Goal: Task Accomplishment & Management: Manage account settings

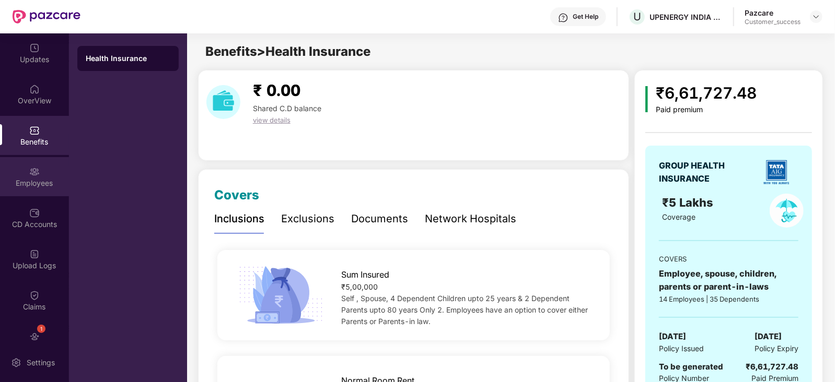
click at [31, 184] on div "Employees" at bounding box center [34, 183] width 69 height 10
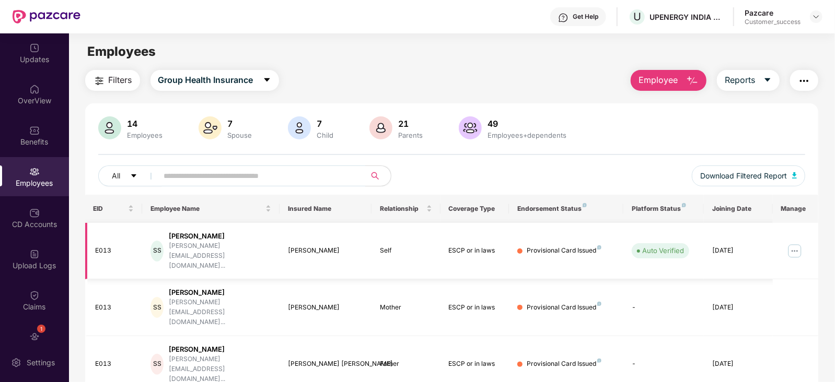
click at [797, 243] on img at bounding box center [794, 251] width 17 height 17
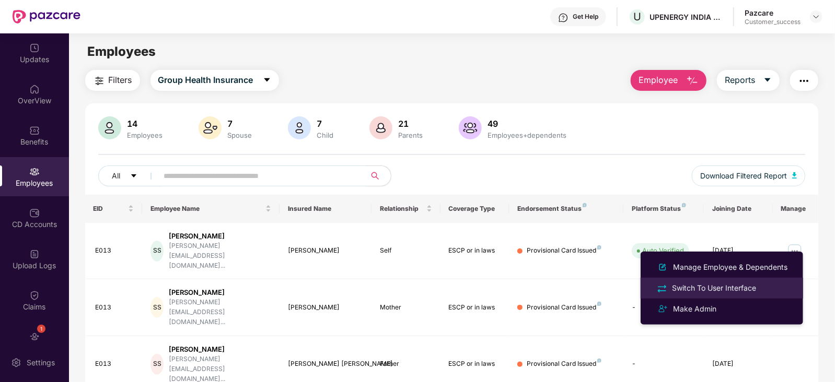
click at [713, 288] on div "Switch To User Interface" at bounding box center [714, 288] width 88 height 11
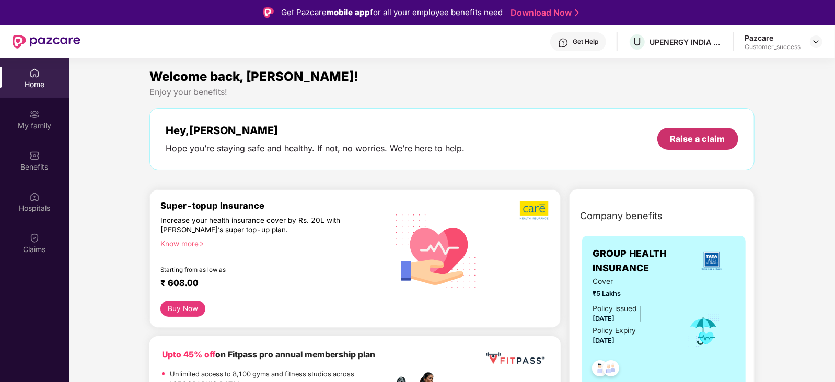
click at [691, 134] on div "Raise a claim" at bounding box center [697, 138] width 55 height 11
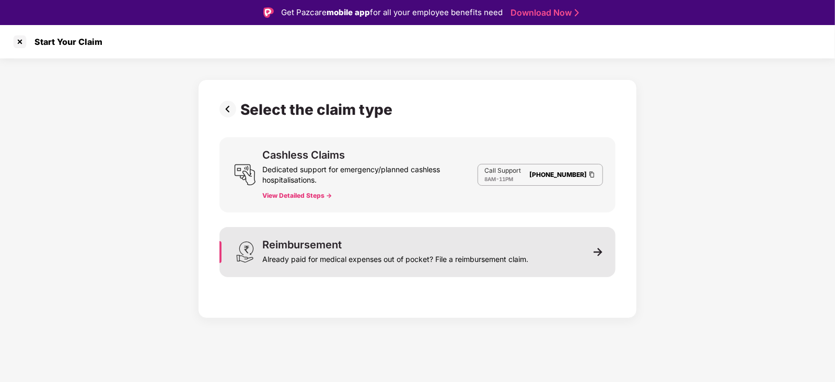
click at [595, 253] on img at bounding box center [598, 252] width 9 height 9
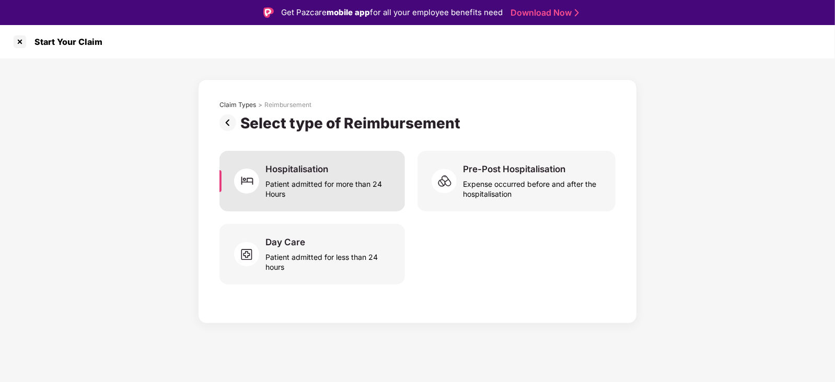
click at [280, 176] on div "Patient admitted for more than 24 Hours" at bounding box center [328, 187] width 127 height 24
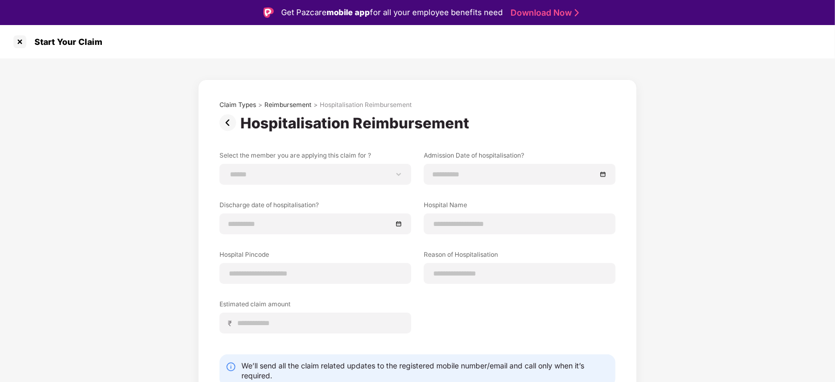
scroll to position [43, 0]
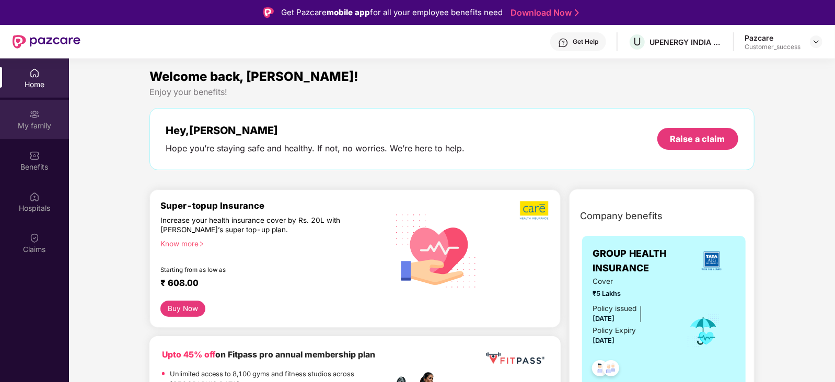
click at [34, 117] on img at bounding box center [34, 114] width 10 height 10
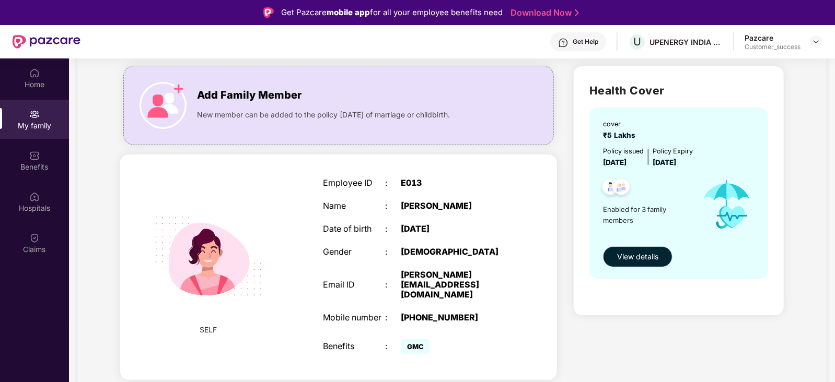
scroll to position [68, 0]
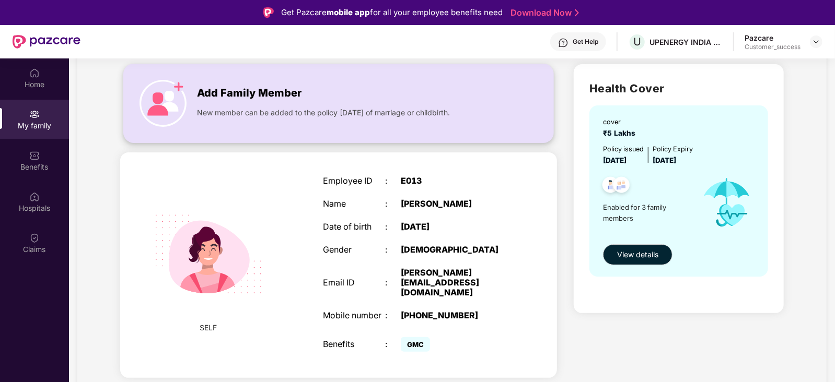
click at [187, 85] on img at bounding box center [163, 103] width 47 height 47
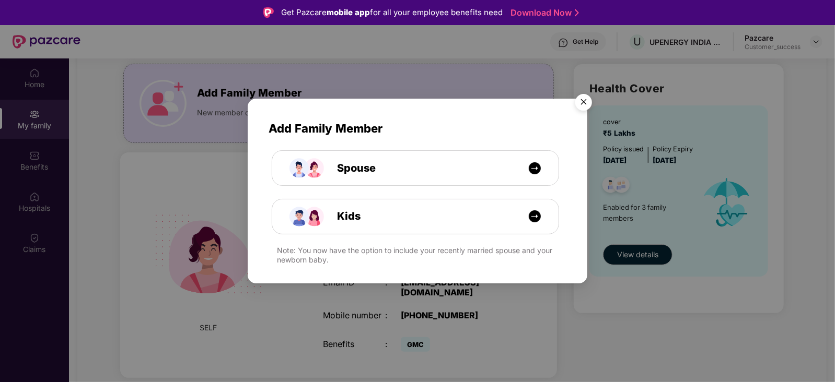
click at [585, 99] on img "Close" at bounding box center [583, 103] width 29 height 29
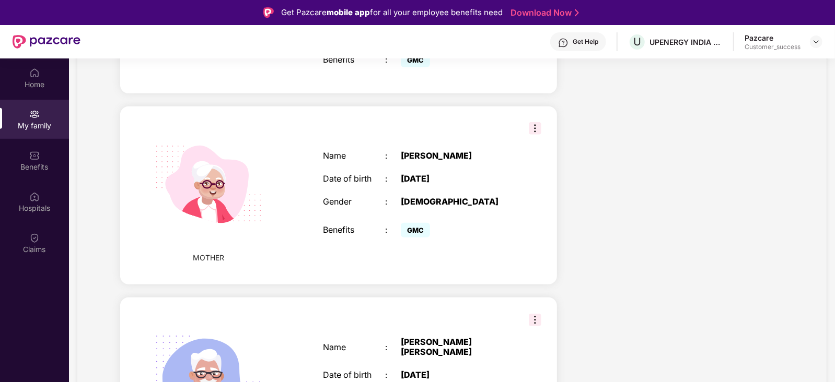
scroll to position [354, 0]
click at [529, 131] on img at bounding box center [535, 127] width 13 height 13
click at [478, 251] on div "Name : [PERSON_NAME] Date of birth : [DEMOGRAPHIC_DATA] Gender : [DEMOGRAPHIC_D…" at bounding box center [416, 194] width 208 height 115
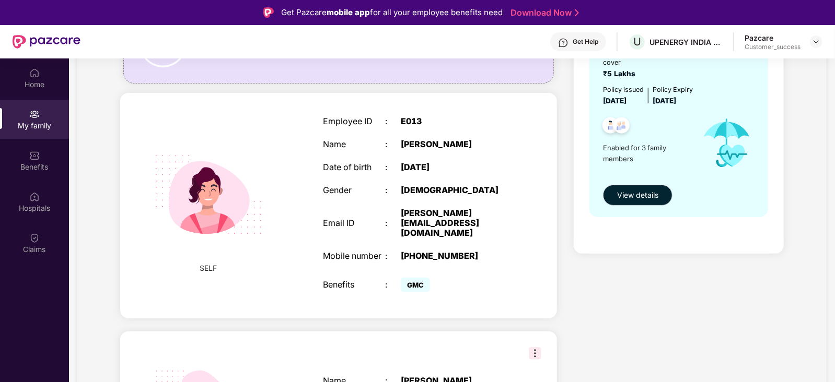
scroll to position [0, 0]
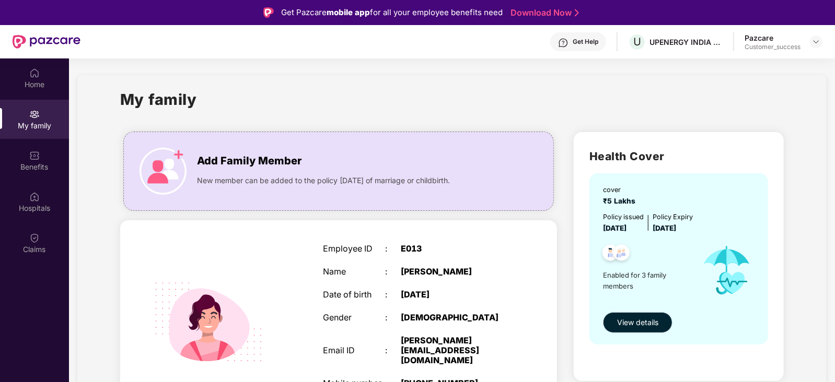
click at [629, 322] on span "View details" at bounding box center [637, 322] width 41 height 11
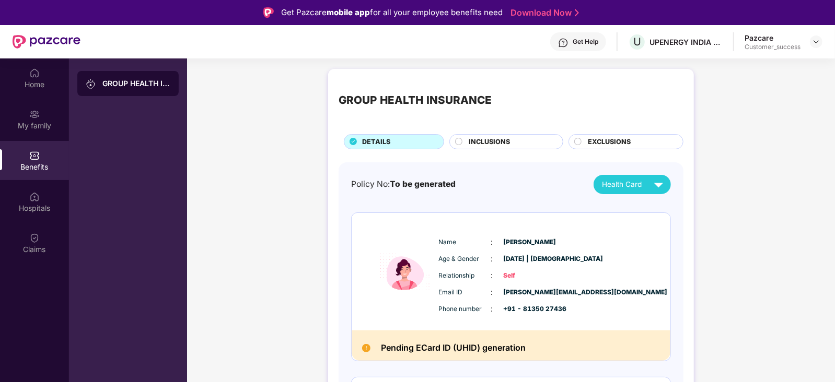
click at [506, 141] on span "INCLUSIONS" at bounding box center [489, 142] width 41 height 10
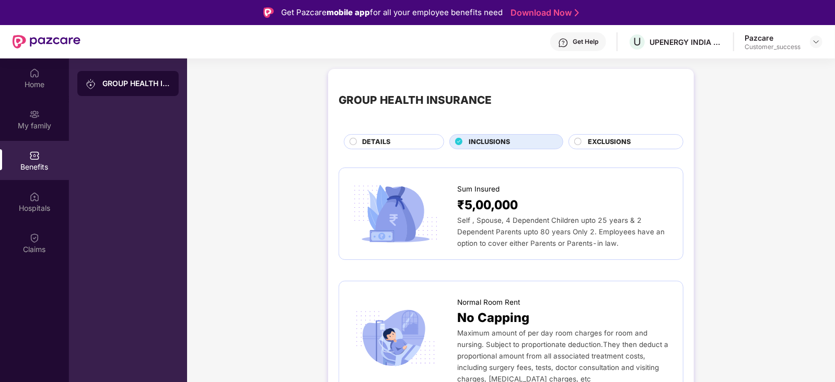
click at [606, 140] on span "EXCLUSIONS" at bounding box center [609, 142] width 43 height 10
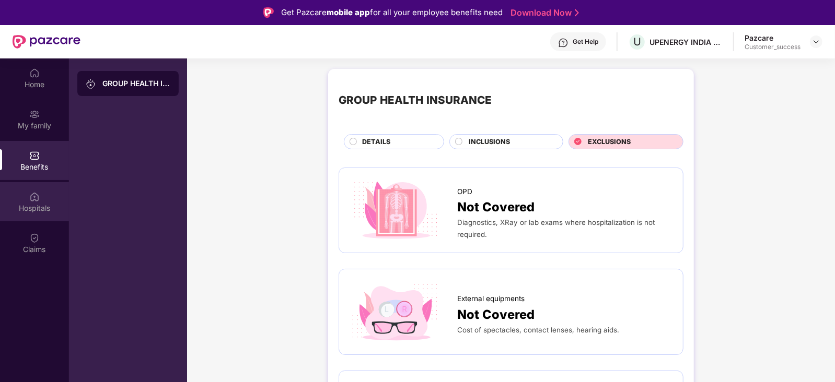
click at [42, 197] on div "Hospitals" at bounding box center [34, 201] width 69 height 39
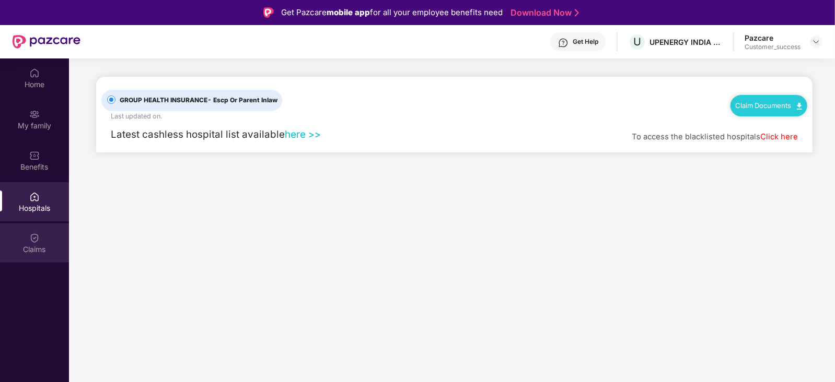
click at [30, 249] on div "Claims" at bounding box center [34, 250] width 69 height 10
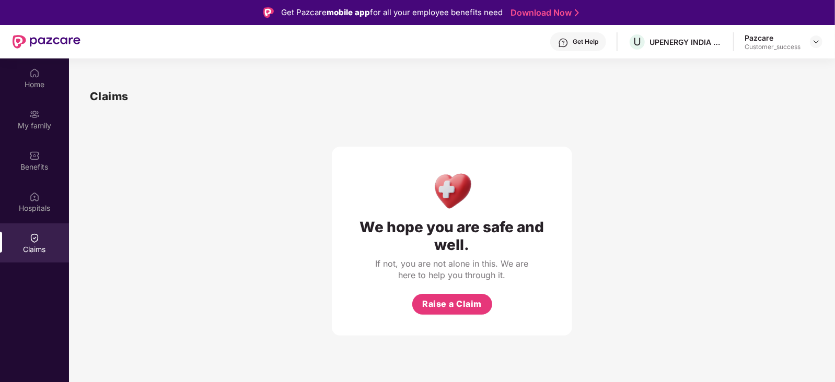
scroll to position [58, 0]
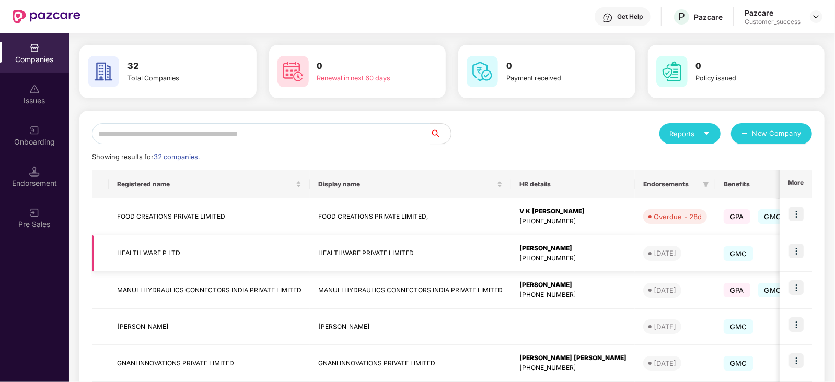
scroll to position [38, 0]
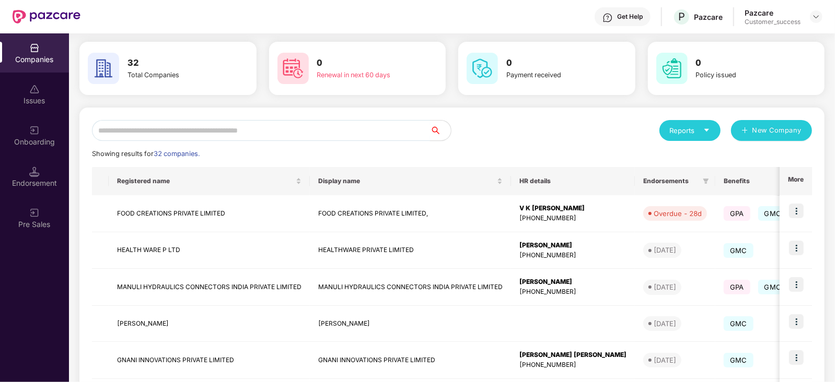
click at [214, 132] on input "text" at bounding box center [261, 130] width 338 height 21
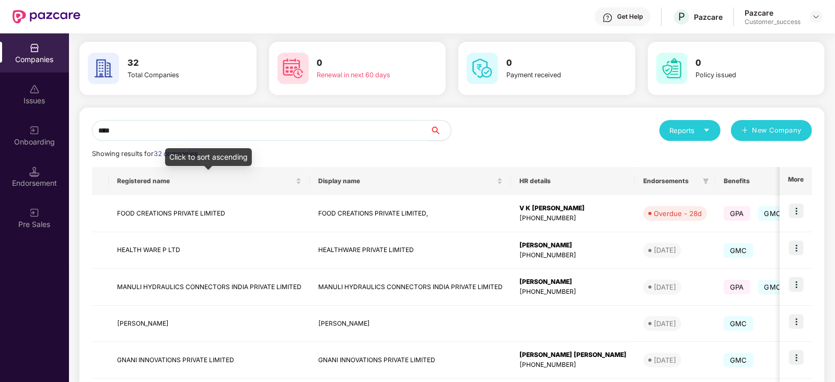
scroll to position [0, 0]
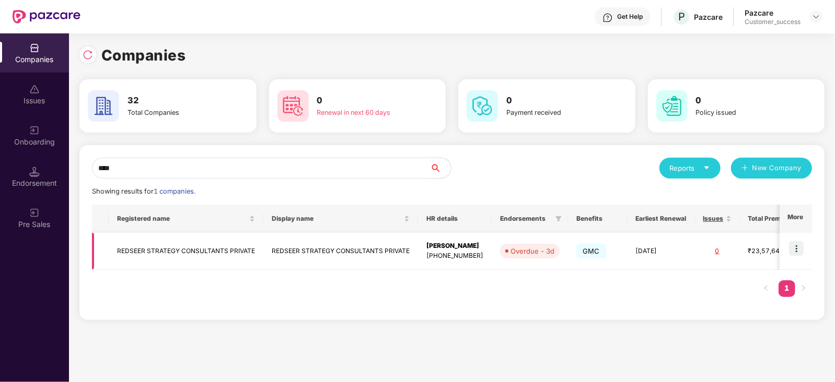
type input "****"
click at [798, 249] on img at bounding box center [796, 248] width 15 height 15
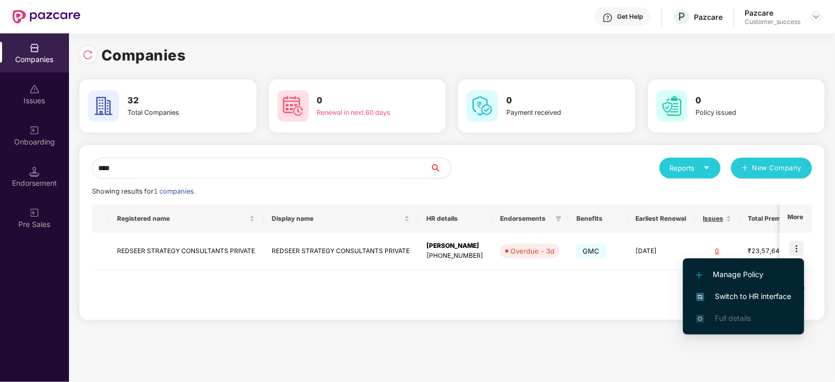
click at [761, 292] on span "Switch to HR interface" at bounding box center [743, 296] width 95 height 11
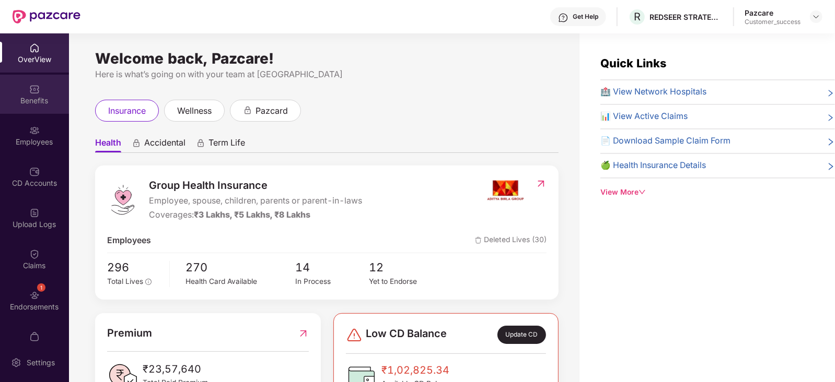
click at [37, 94] on img at bounding box center [34, 89] width 10 height 10
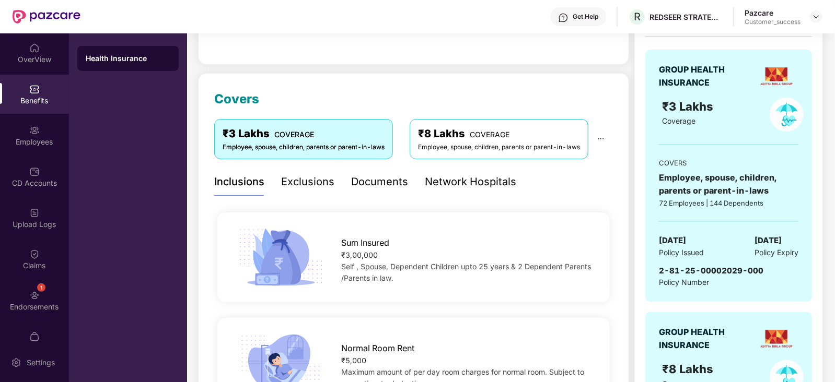
scroll to position [97, 0]
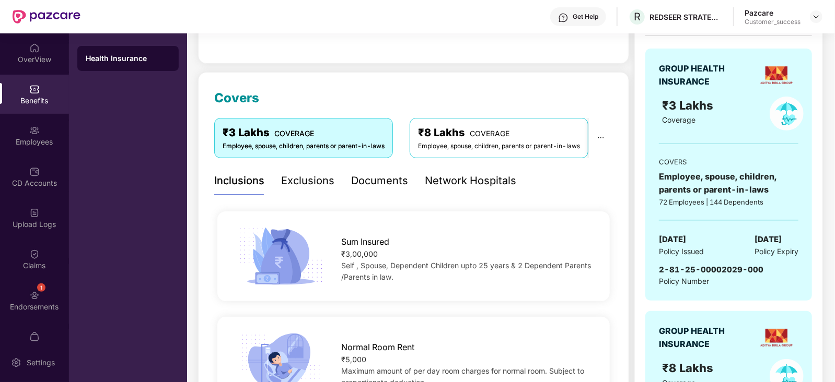
drag, startPoint x: 714, startPoint y: 239, endPoint x: 656, endPoint y: 237, distance: 58.0
click at [656, 237] on div "GROUP HEALTH INSURANCE ₹3 Lakhs Coverage COVERS Employee, spouse, children, par…" at bounding box center [728, 175] width 167 height 253
copy span "[DATE]"
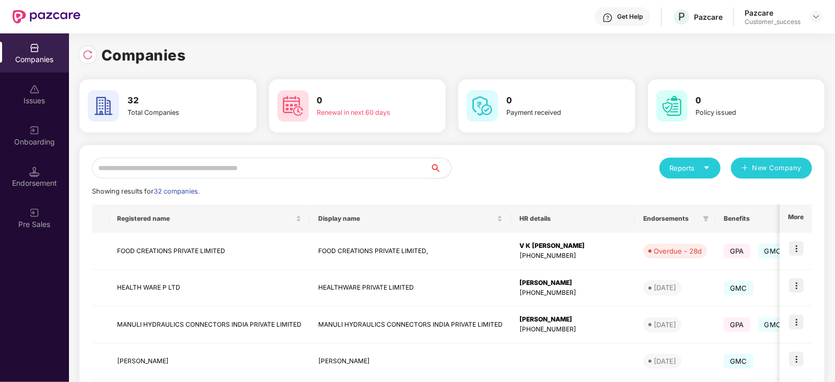
click at [274, 173] on input "text" at bounding box center [261, 168] width 338 height 21
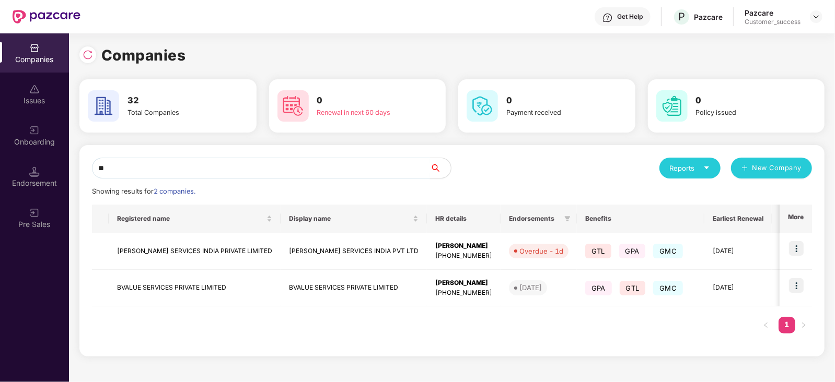
type input "*"
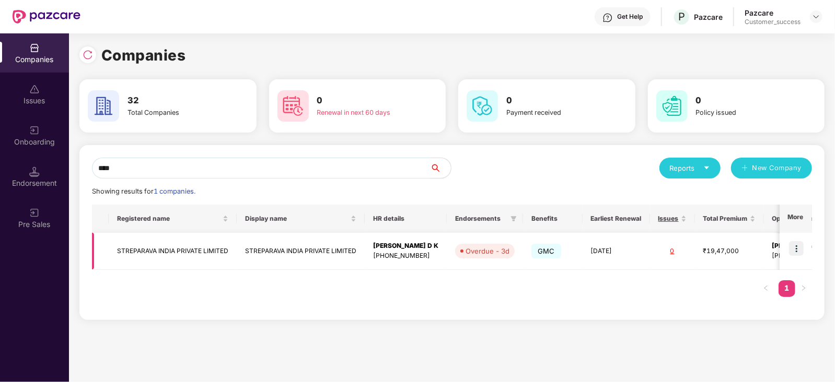
type input "****"
click at [797, 253] on img at bounding box center [796, 248] width 15 height 15
click at [413, 246] on div "[PERSON_NAME] D K" at bounding box center [405, 246] width 65 height 10
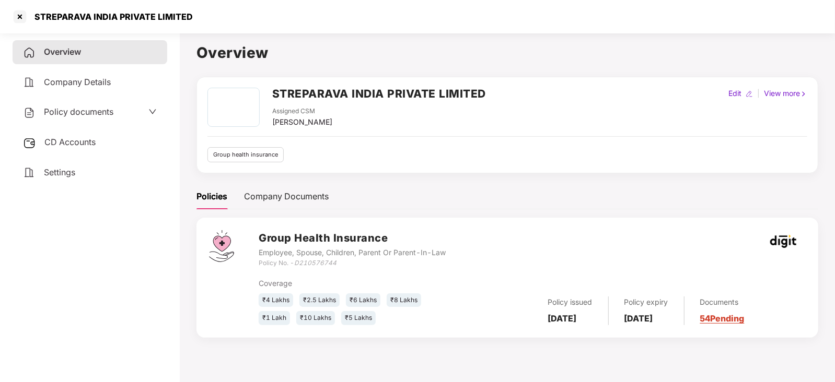
click at [743, 325] on div "Documents 54 Pending" at bounding box center [715, 311] width 60 height 29
click at [743, 317] on link "54 Pending" at bounding box center [722, 319] width 44 height 10
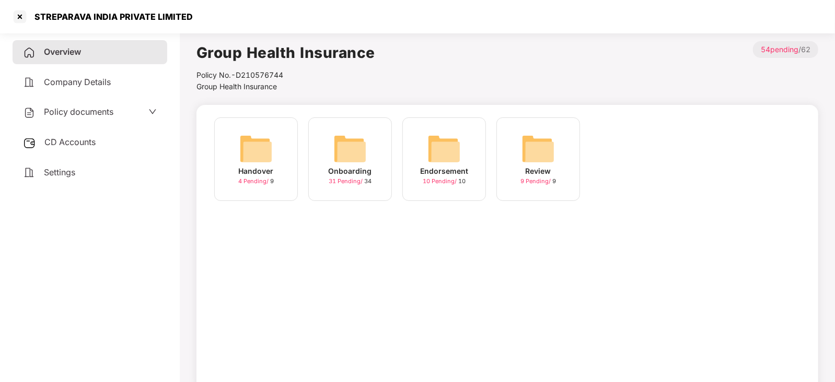
click at [350, 157] on img at bounding box center [349, 148] width 33 height 33
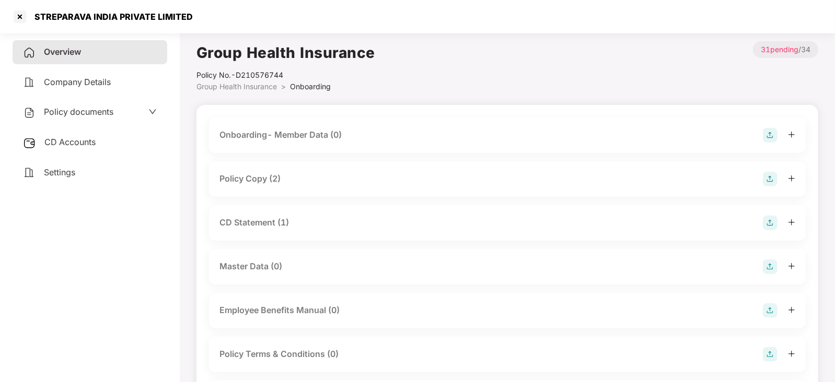
click at [255, 181] on div "Policy Copy (2)" at bounding box center [249, 178] width 61 height 13
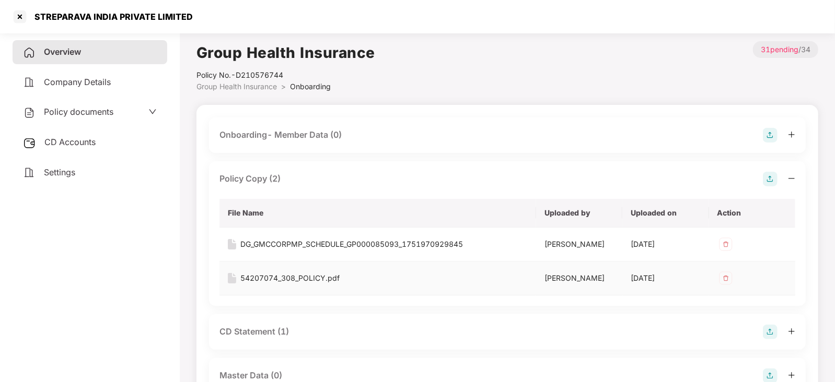
click at [248, 282] on div "54207074_308_POLICY.pdf" at bounding box center [289, 278] width 99 height 11
click at [230, 241] on img at bounding box center [232, 244] width 8 height 10
click at [265, 242] on div "DG_GMCCORPMP_SCHEDULE_GP000085093_1751970929845" at bounding box center [351, 244] width 223 height 11
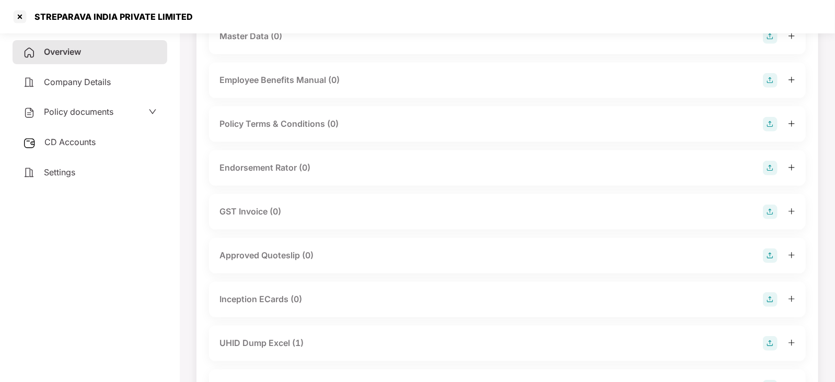
scroll to position [340, 0]
click at [270, 171] on div "Endorsement Rator (0)" at bounding box center [264, 167] width 91 height 13
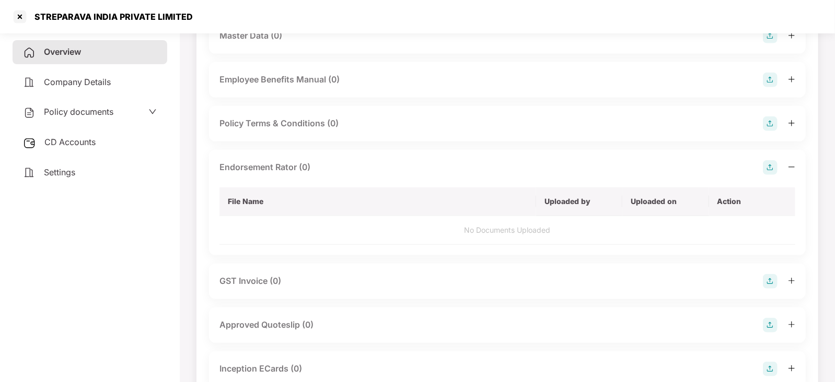
click at [768, 166] on img at bounding box center [770, 167] width 15 height 15
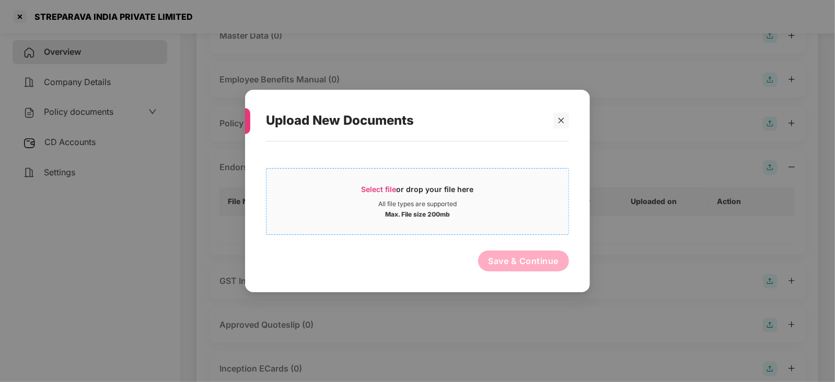
click at [382, 189] on span "Select file" at bounding box center [379, 189] width 35 height 9
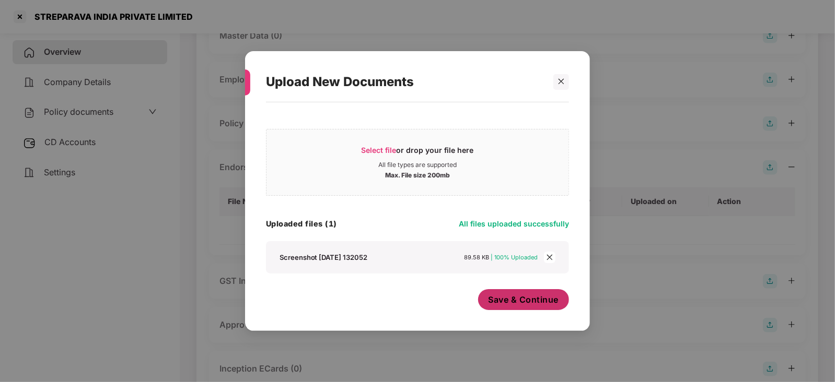
click at [514, 304] on span "Save & Continue" at bounding box center [524, 299] width 71 height 11
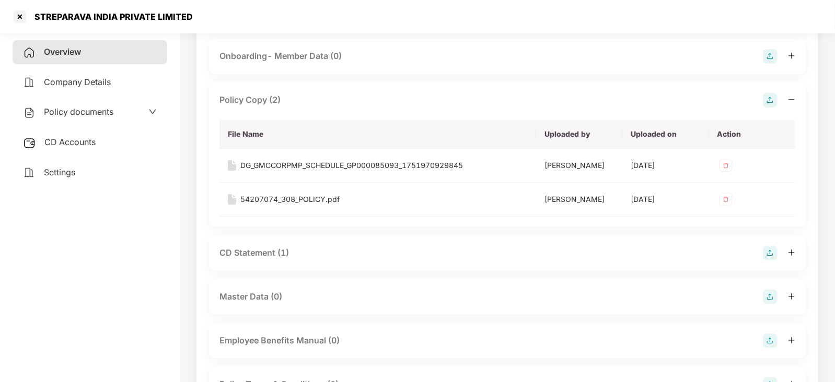
scroll to position [0, 0]
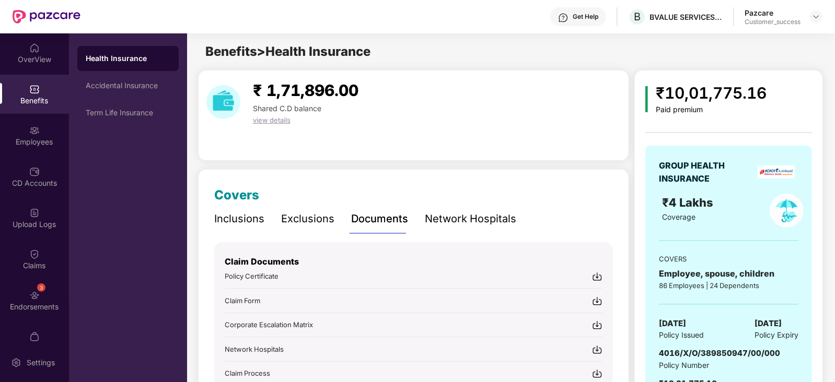
scroll to position [48, 0]
